Goal: Book appointment/travel/reservation

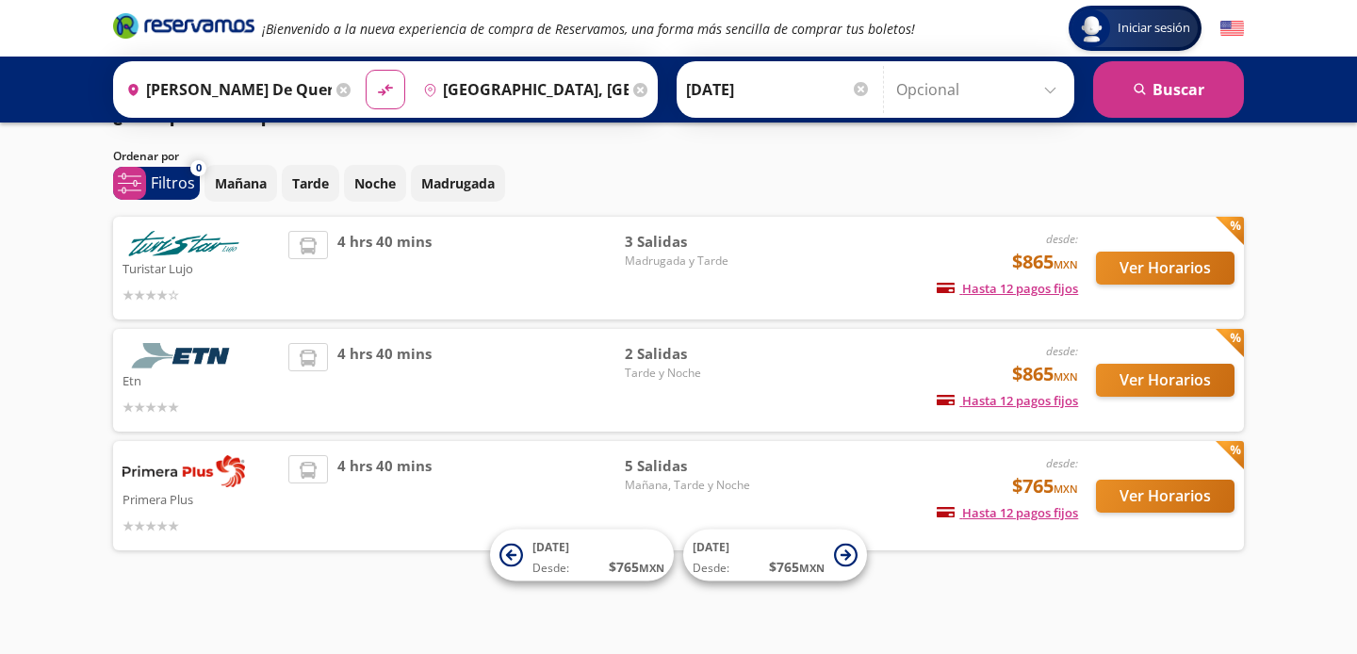
scroll to position [41, 0]
click at [234, 483] on img at bounding box center [183, 471] width 122 height 32
click at [1184, 488] on button "Ver Horarios" at bounding box center [1165, 496] width 138 height 33
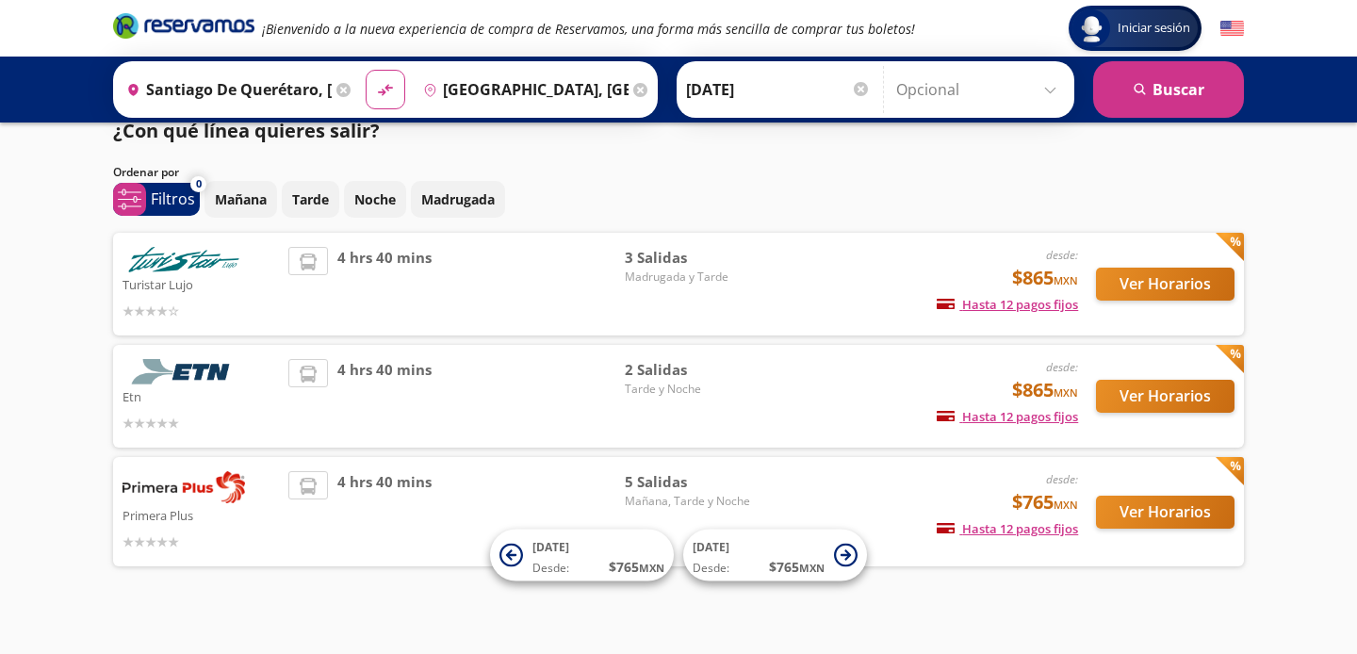
scroll to position [28, 0]
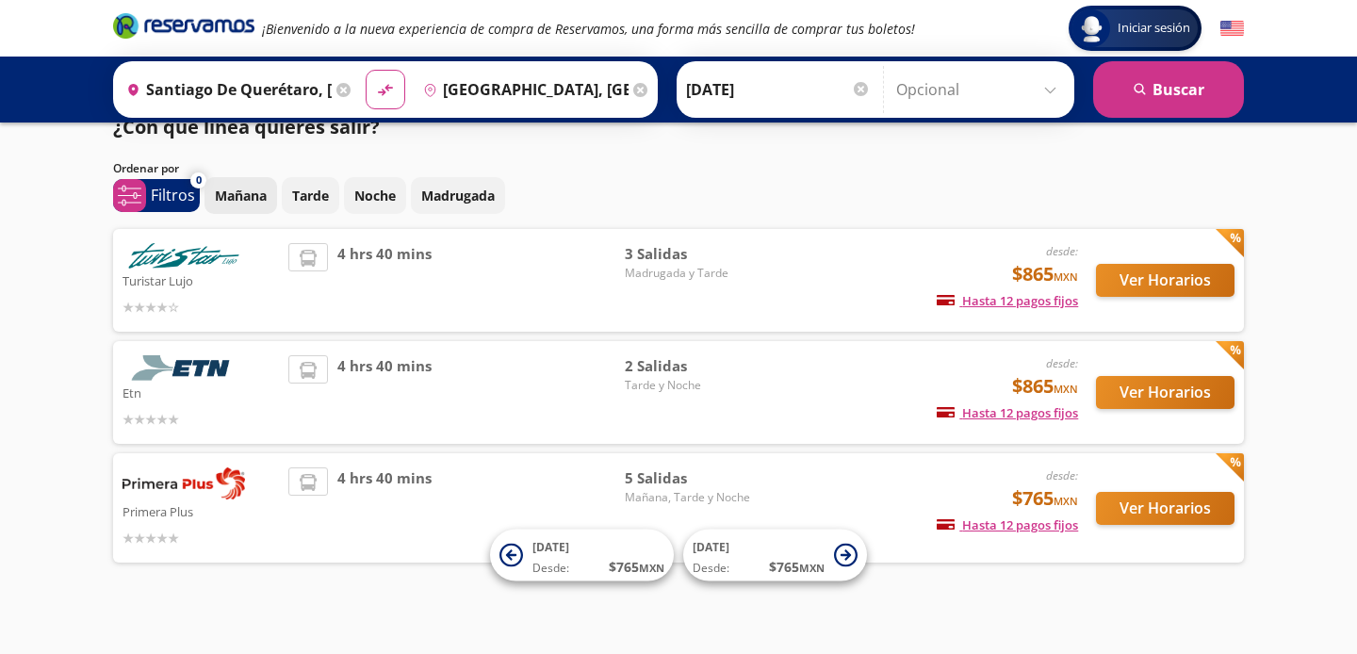
click at [243, 195] on p "Mañana" at bounding box center [241, 196] width 52 height 20
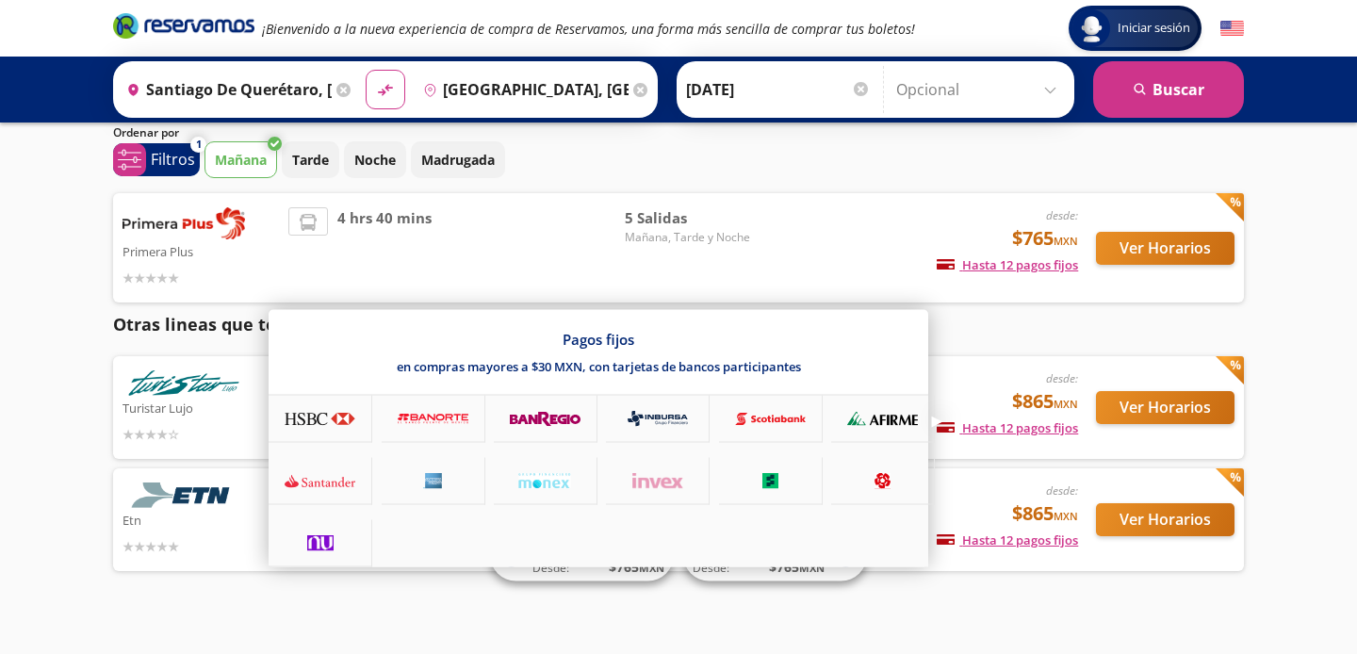
scroll to position [90, 0]
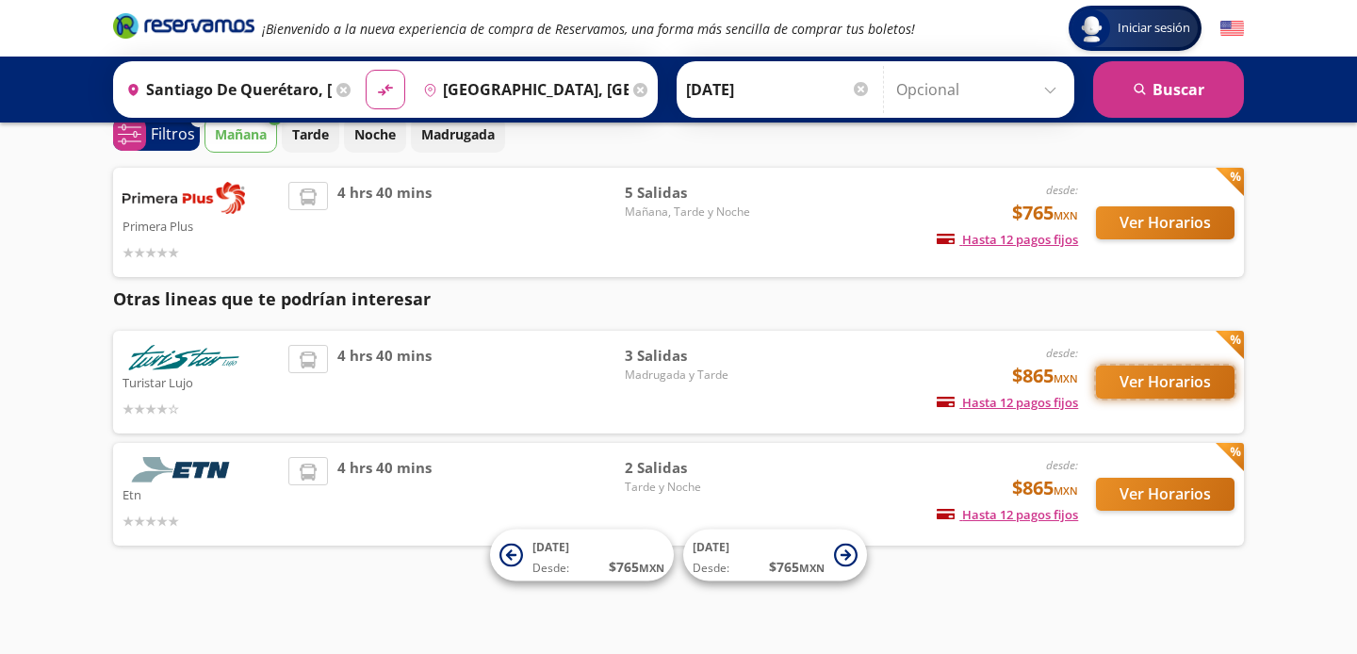
click at [1139, 380] on button "Ver Horarios" at bounding box center [1165, 382] width 138 height 33
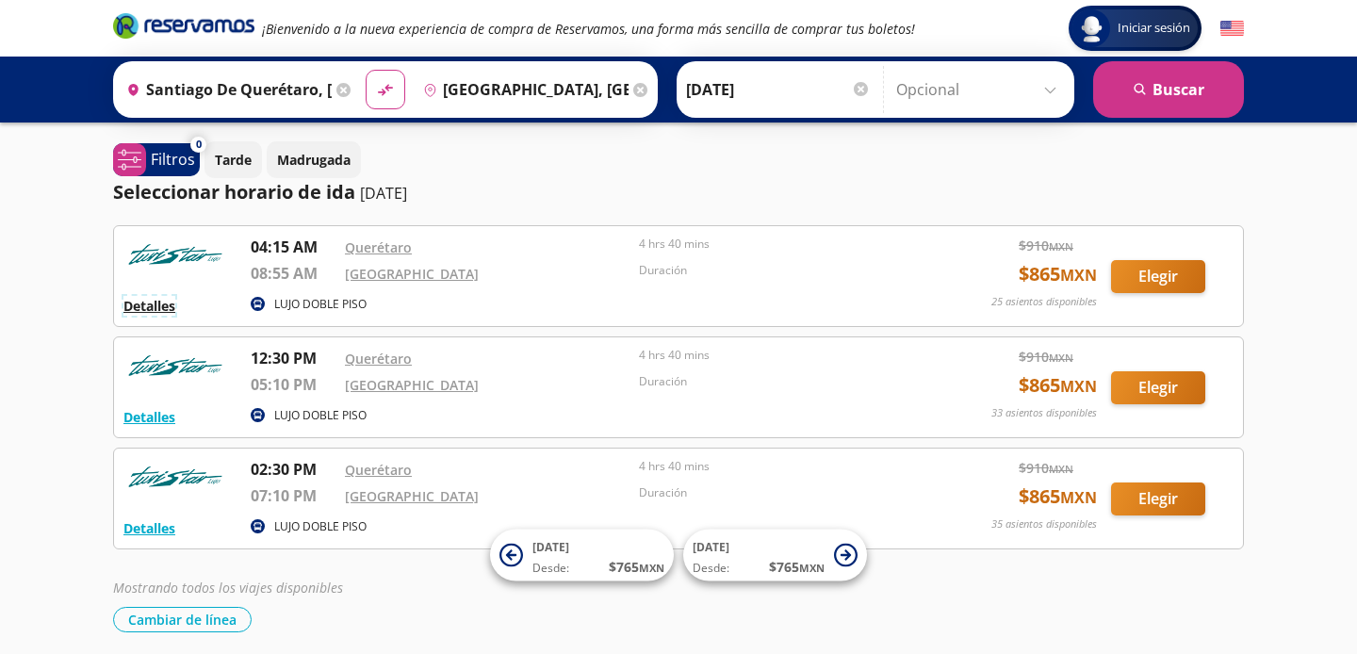
click at [155, 306] on button "Detalles" at bounding box center [149, 306] width 52 height 20
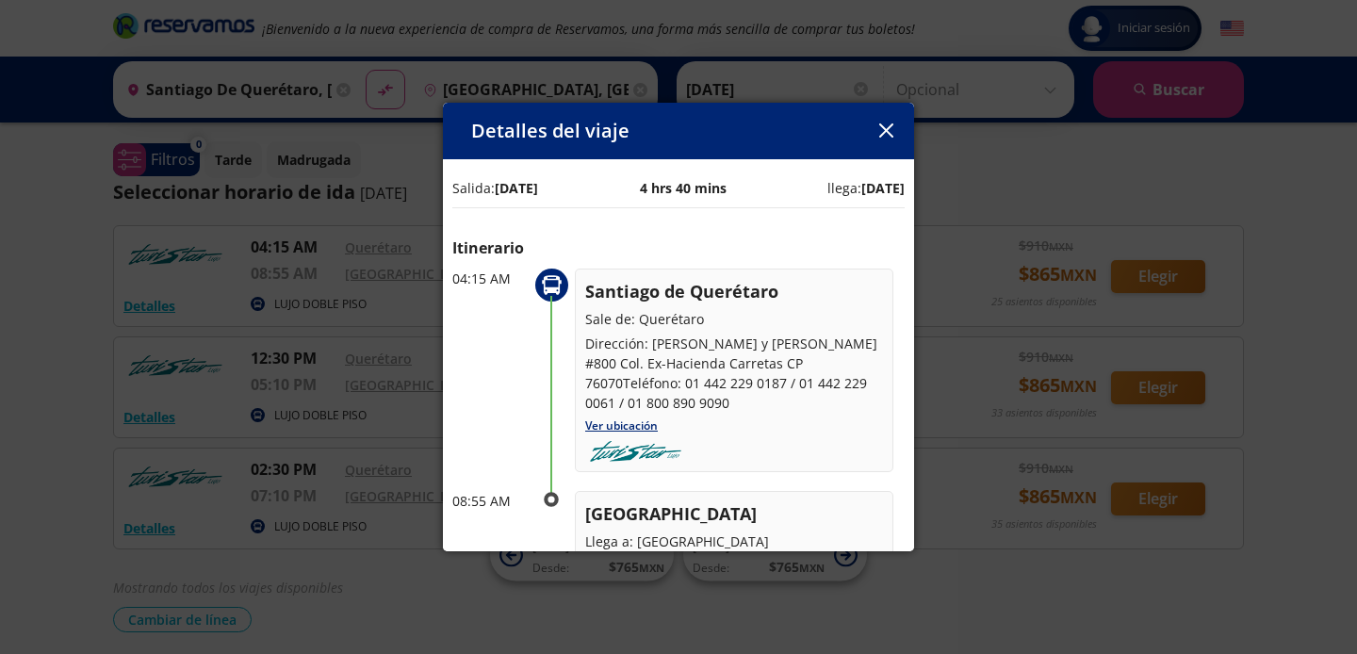
click at [887, 124] on icon "button" at bounding box center [886, 130] width 14 height 14
